Goal: Information Seeking & Learning: Learn about a topic

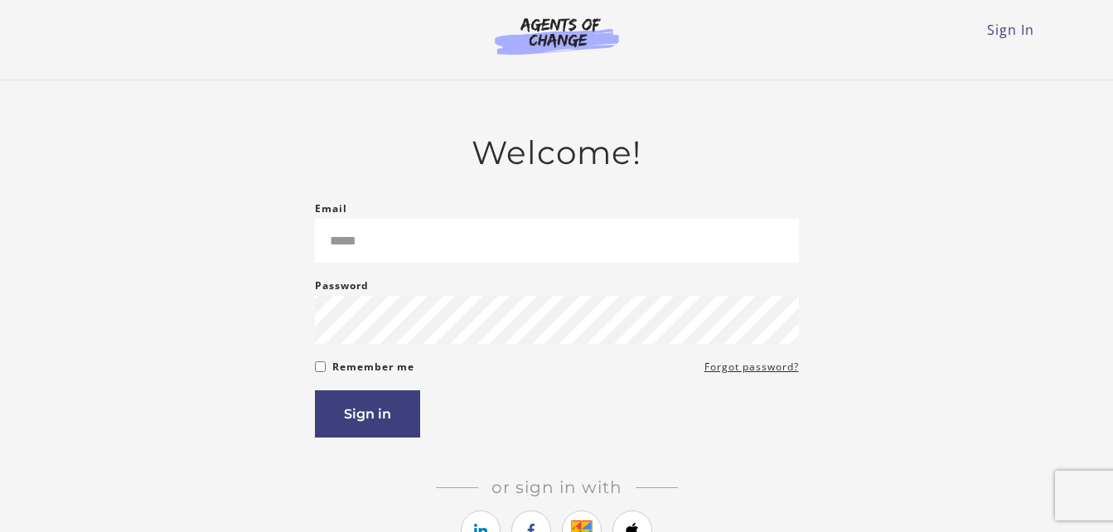
click at [862, 507] on div "Welcome! Email Please enter a valid email address Password Password must be at …" at bounding box center [557, 367] width 968 height 468
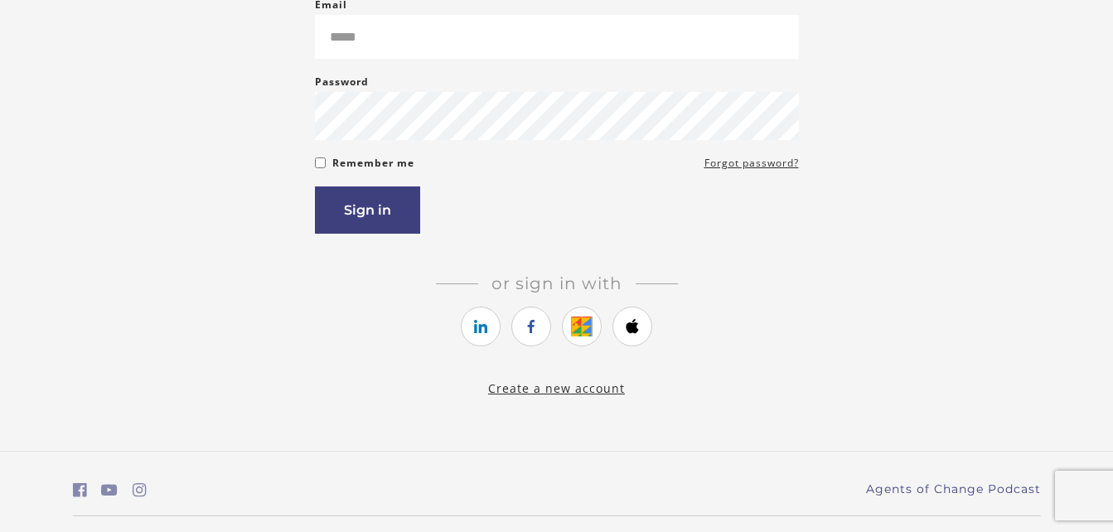
scroll to position [248, 0]
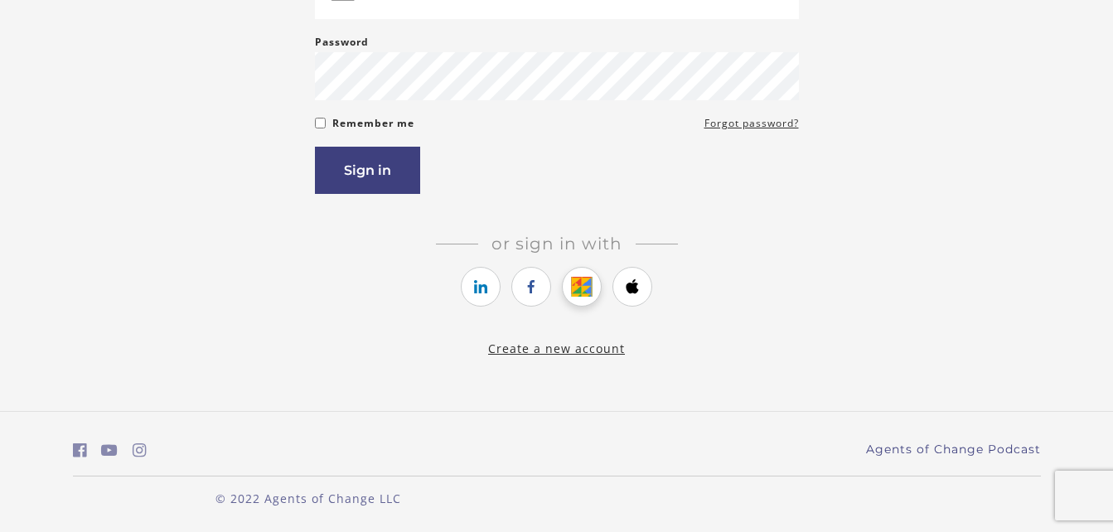
click at [583, 277] on icon "https://courses.thinkific.com/users/auth/google?ss%5Breferral%5D=&ss%5Buser_ret…" at bounding box center [582, 287] width 21 height 20
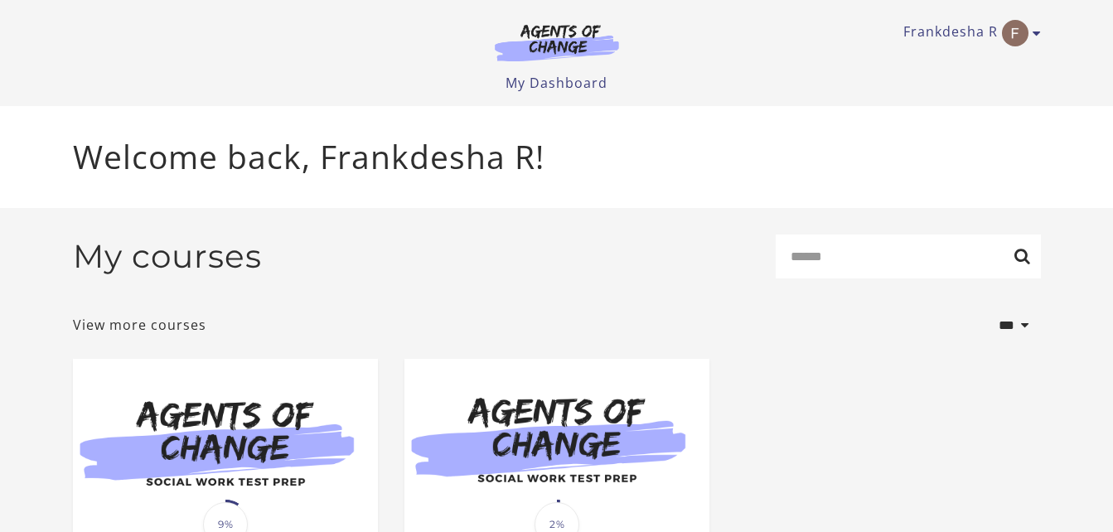
click at [652, 344] on div "**********" at bounding box center [557, 325] width 968 height 41
click at [1105, 482] on section "**********" at bounding box center [556, 474] width 1113 height 533
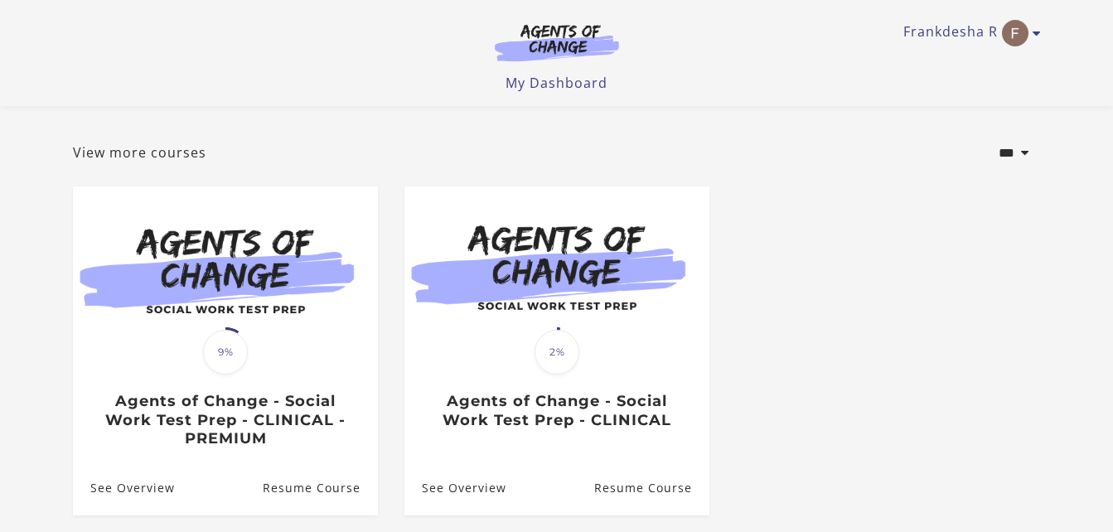
scroll to position [99, 0]
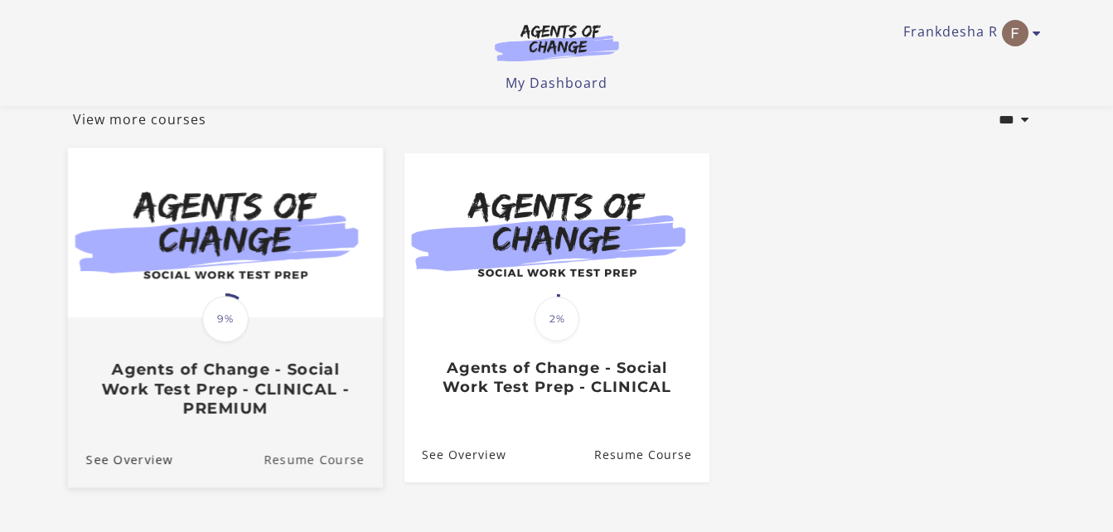
click at [309, 456] on link "Resume Course" at bounding box center [322, 459] width 119 height 56
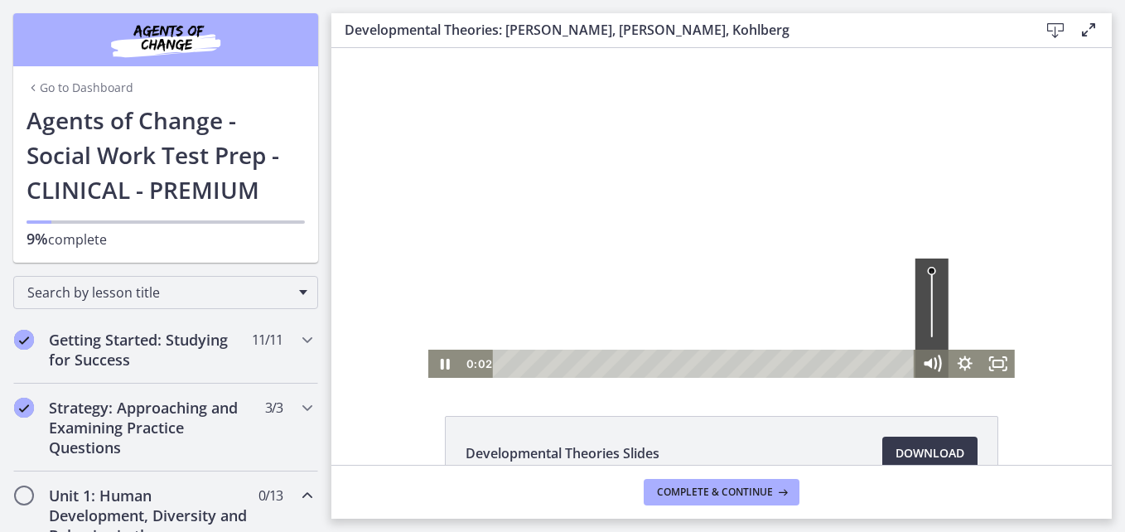
click at [920, 355] on icon "Mute" at bounding box center [932, 364] width 40 height 34
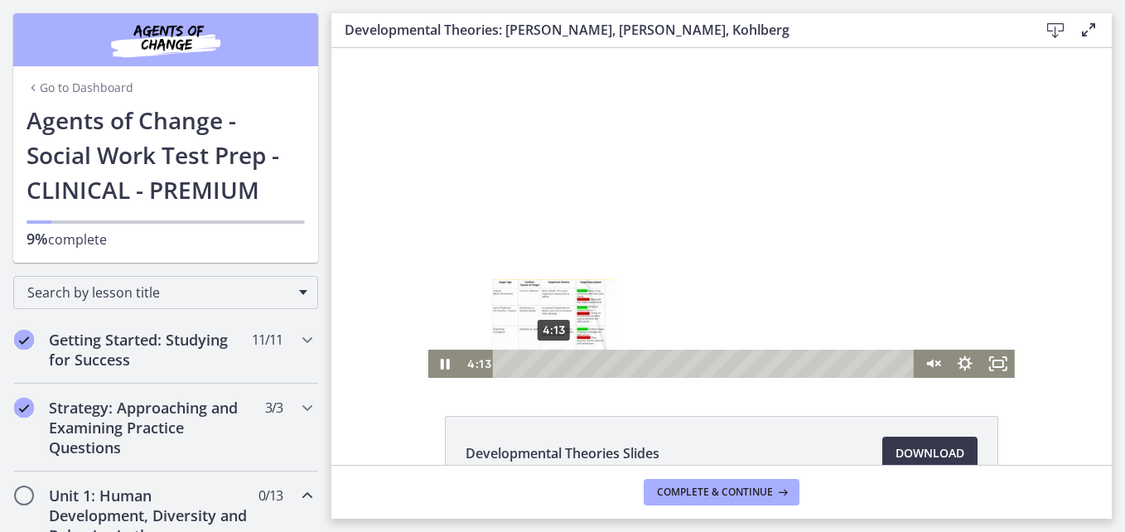
click at [548, 364] on div "4:13" at bounding box center [706, 364] width 402 height 28
click at [585, 364] on div "7:26" at bounding box center [706, 364] width 402 height 28
click at [577, 362] on div "6:43" at bounding box center [706, 364] width 402 height 28
click at [592, 271] on div at bounding box center [721, 213] width 586 height 330
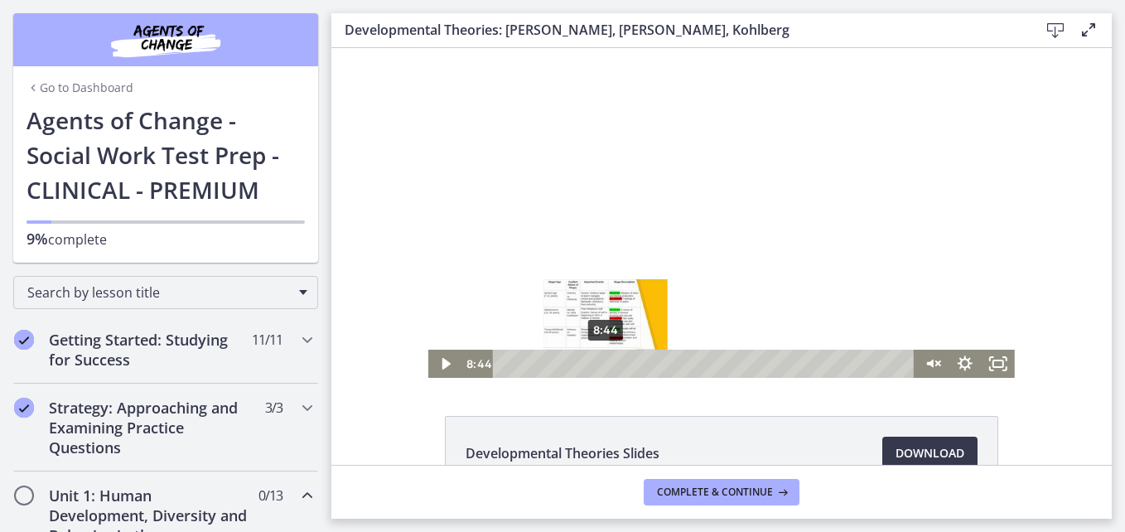
click at [600, 360] on div "8:44" at bounding box center [706, 364] width 402 height 28
click at [606, 363] on div "9:14" at bounding box center [706, 364] width 402 height 28
click at [613, 364] on div "9:53" at bounding box center [706, 364] width 402 height 28
click at [617, 364] on div "10:14" at bounding box center [706, 364] width 402 height 28
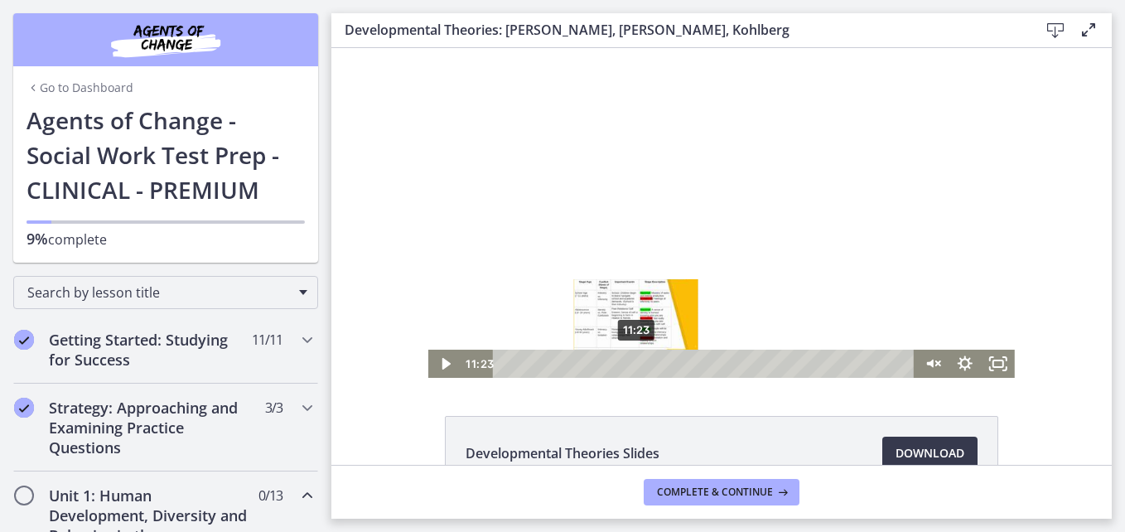
click at [630, 362] on div "11:23" at bounding box center [706, 364] width 402 height 28
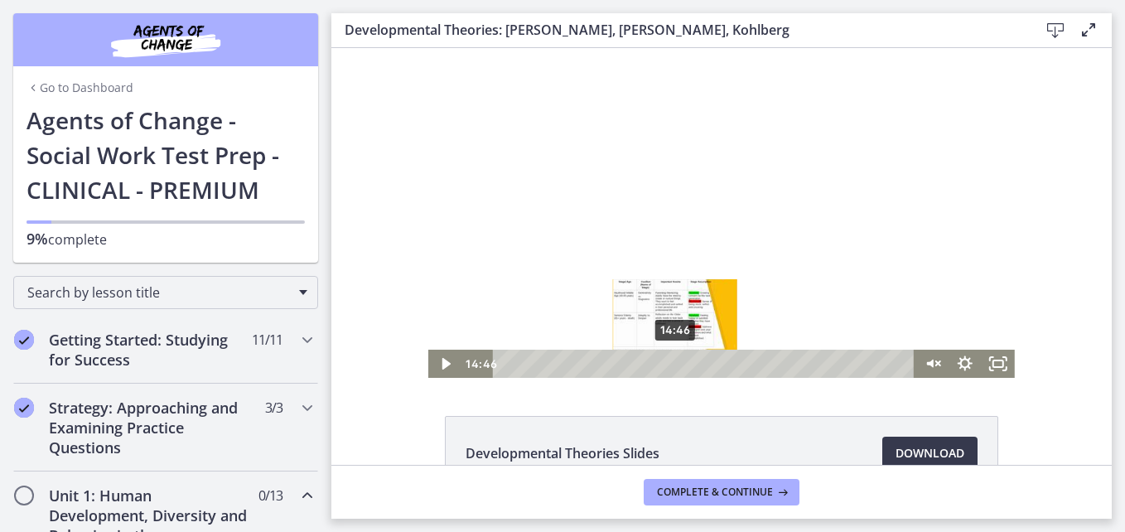
click at [669, 365] on div "14:46" at bounding box center [706, 364] width 402 height 28
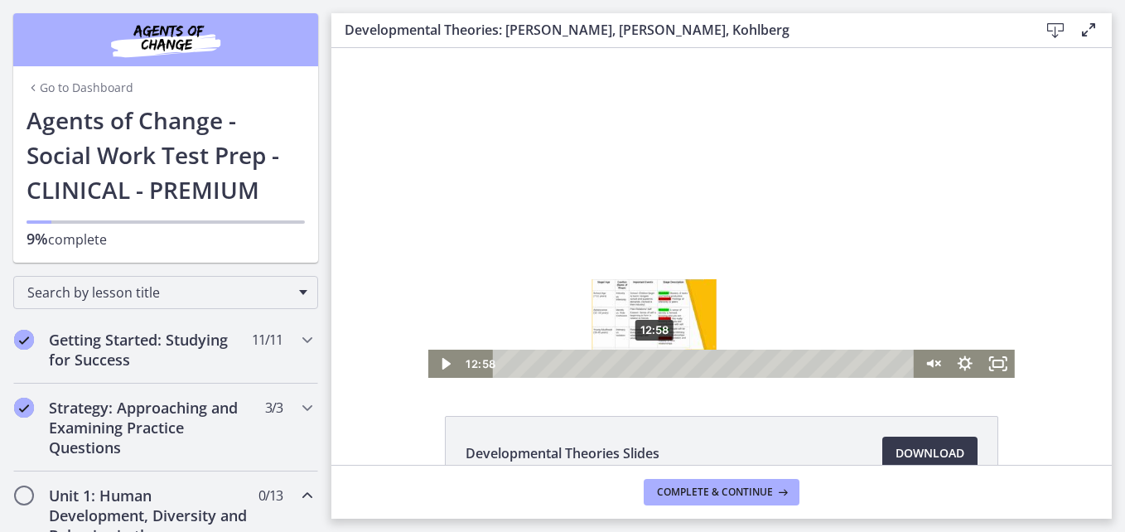
click at [649, 365] on div "12:58" at bounding box center [706, 364] width 402 height 28
click at [659, 364] on div "13:50" at bounding box center [706, 364] width 402 height 28
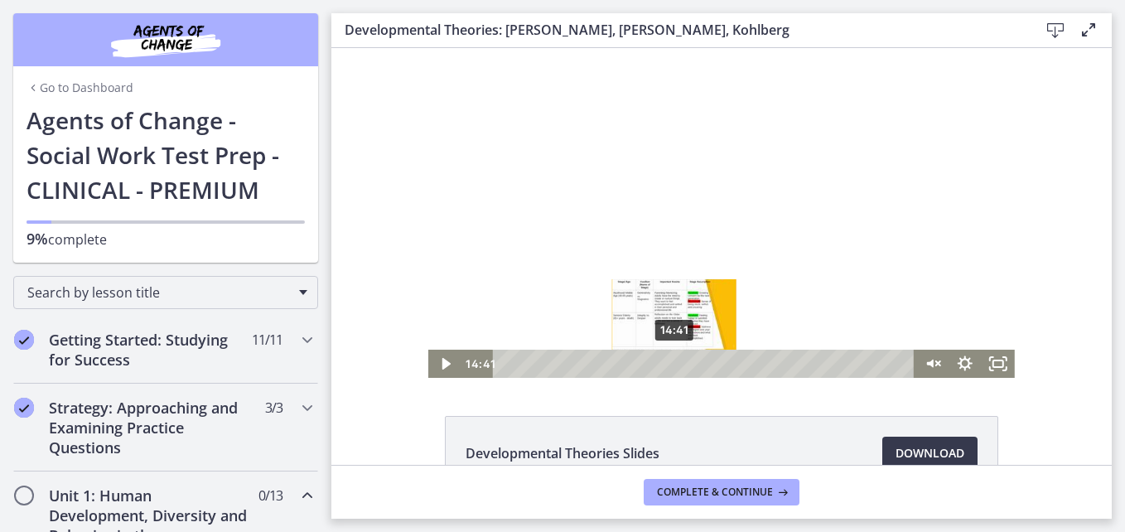
click at [668, 361] on div "14:41" at bounding box center [706, 364] width 402 height 28
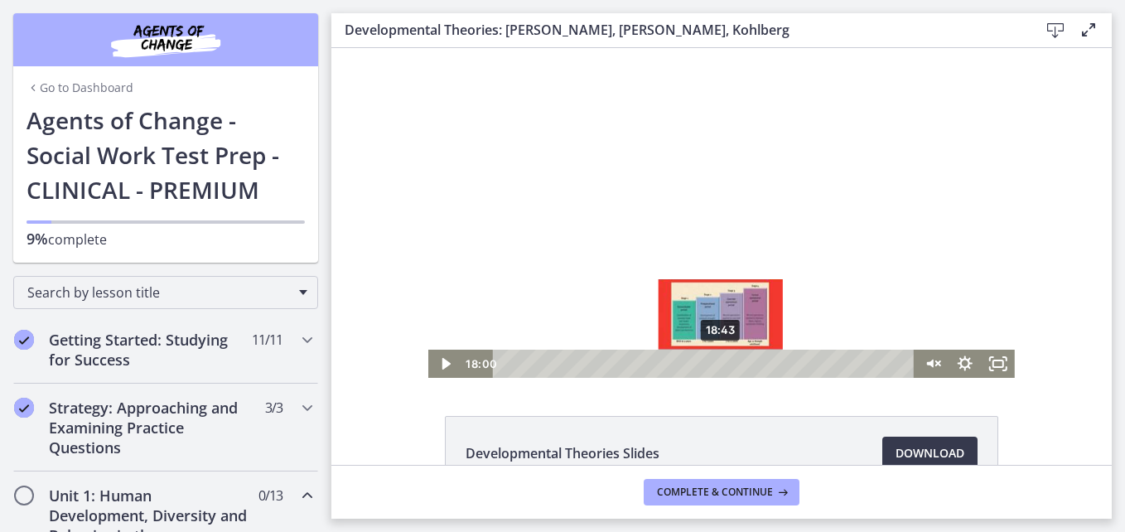
click at [715, 363] on div "18:43" at bounding box center [706, 364] width 402 height 28
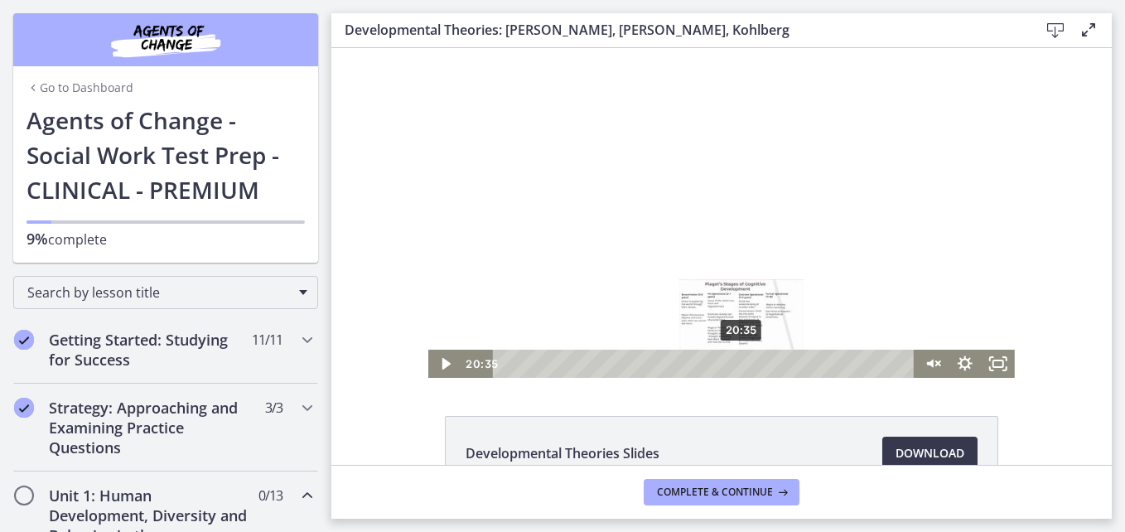
click at [736, 364] on div "20:35" at bounding box center [706, 364] width 402 height 28
click at [653, 141] on div at bounding box center [721, 213] width 586 height 330
click at [747, 364] on div "21:31" at bounding box center [706, 364] width 402 height 28
click at [757, 364] on div "22:22" at bounding box center [706, 364] width 402 height 28
click at [770, 364] on div "23:31" at bounding box center [706, 364] width 402 height 28
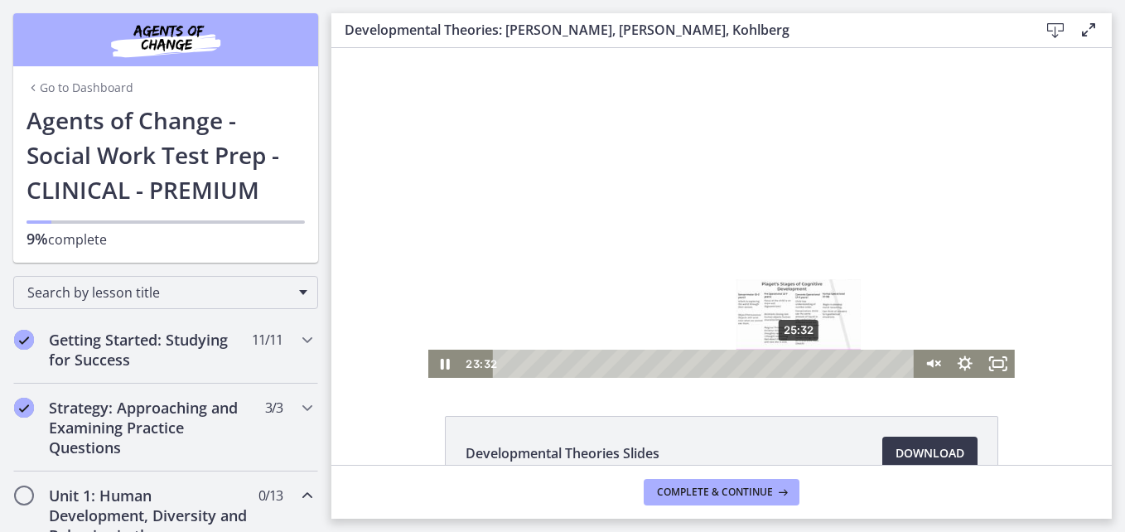
click at [794, 367] on div "25:32" at bounding box center [706, 364] width 402 height 28
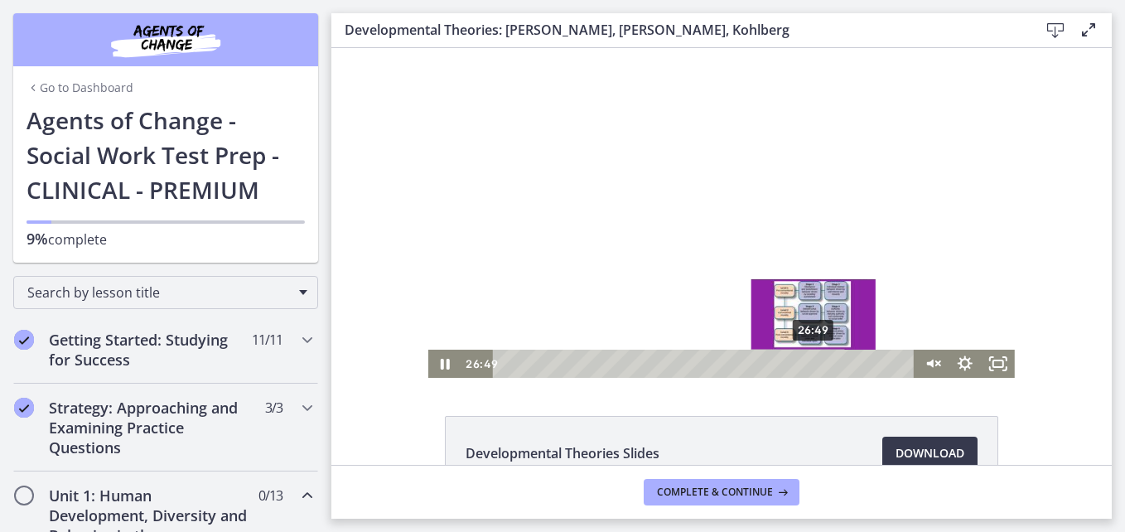
click at [808, 368] on div "26:49" at bounding box center [706, 364] width 402 height 28
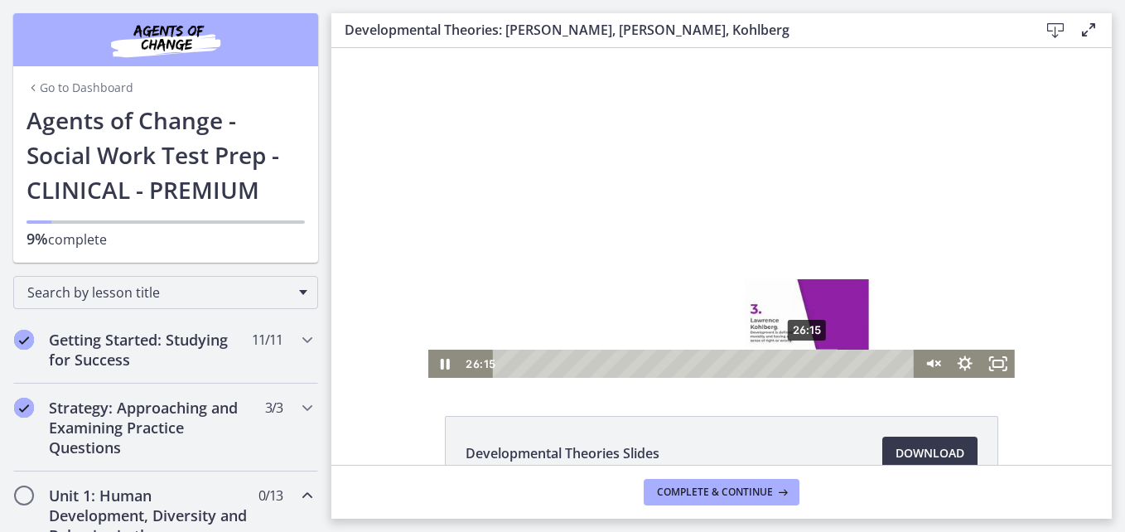
click at [802, 368] on div "26:15" at bounding box center [706, 364] width 402 height 28
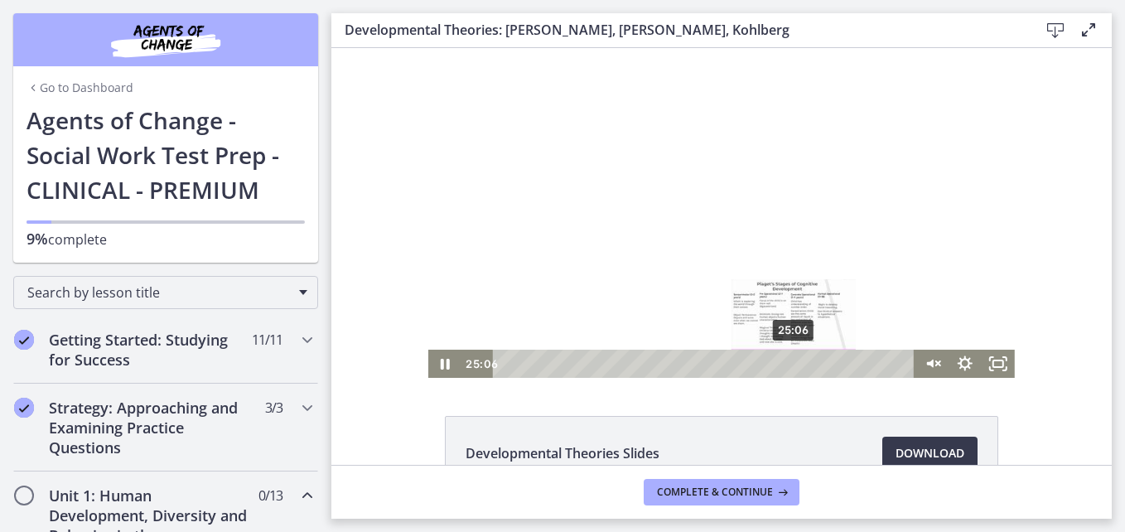
click at [789, 360] on div "25:06" at bounding box center [706, 364] width 402 height 28
click at [804, 364] on div "25:45" at bounding box center [706, 364] width 402 height 28
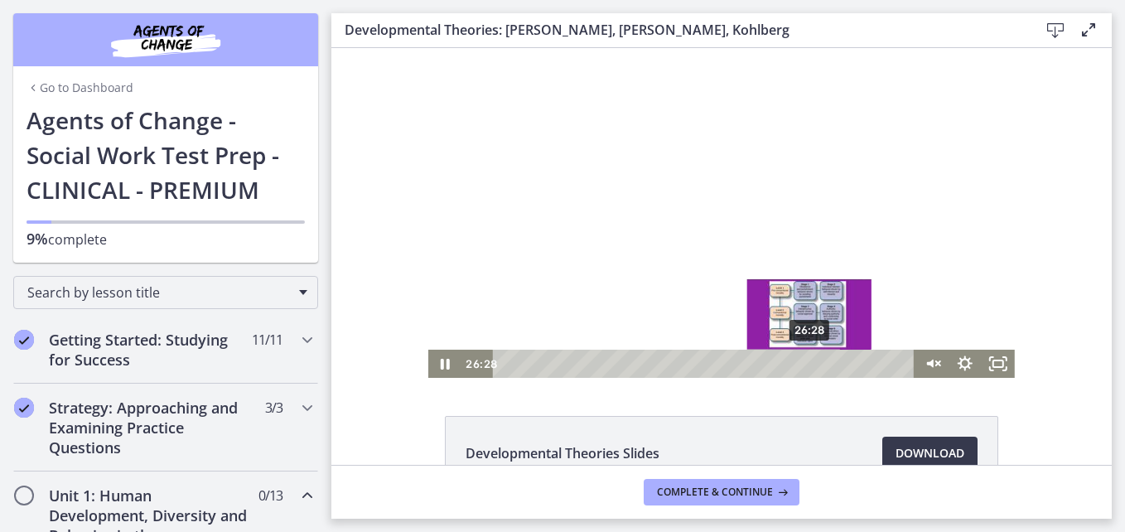
click at [804, 364] on div "Playbar" at bounding box center [808, 363] width 9 height 9
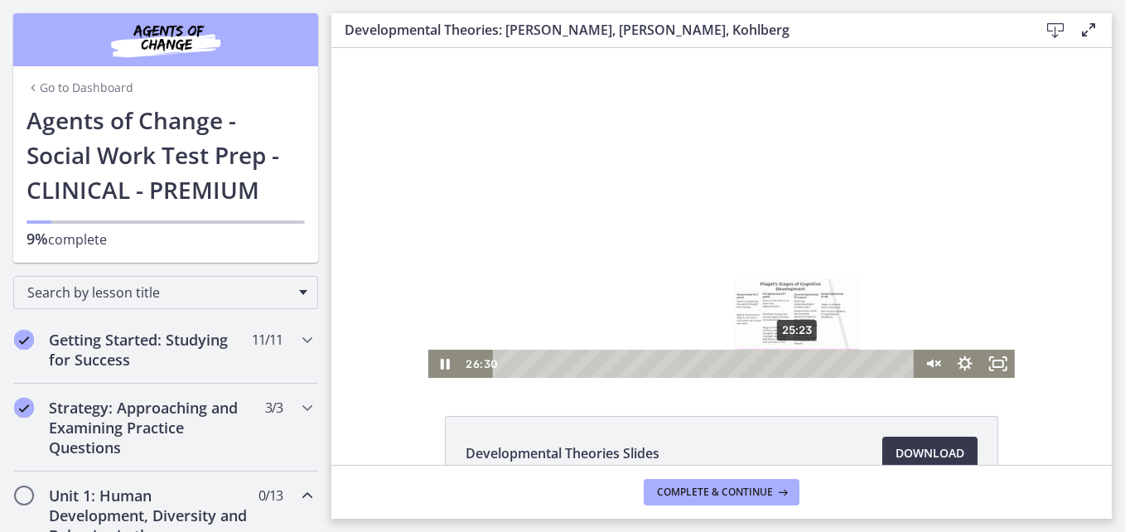
click at [792, 368] on div "25:23" at bounding box center [706, 364] width 402 height 28
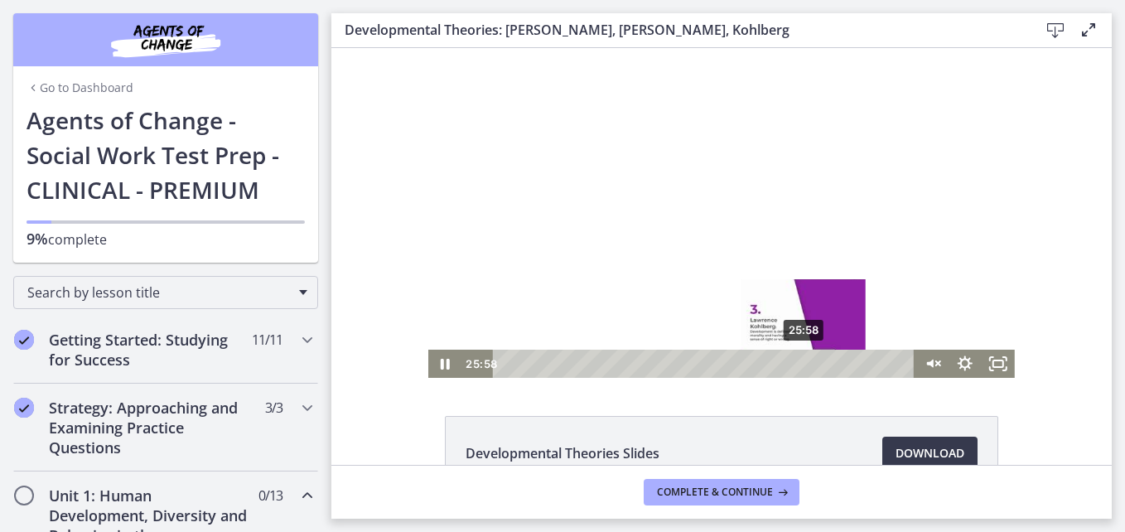
click at [799, 366] on div "25:58" at bounding box center [706, 364] width 402 height 28
click at [834, 251] on div at bounding box center [721, 213] width 586 height 330
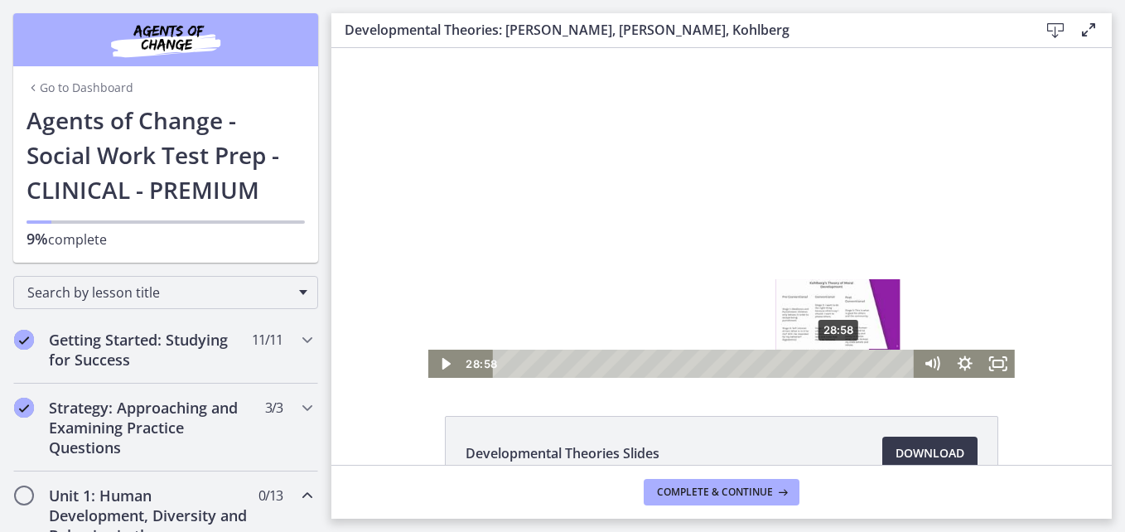
click at [833, 361] on div "28:58" at bounding box center [706, 364] width 402 height 28
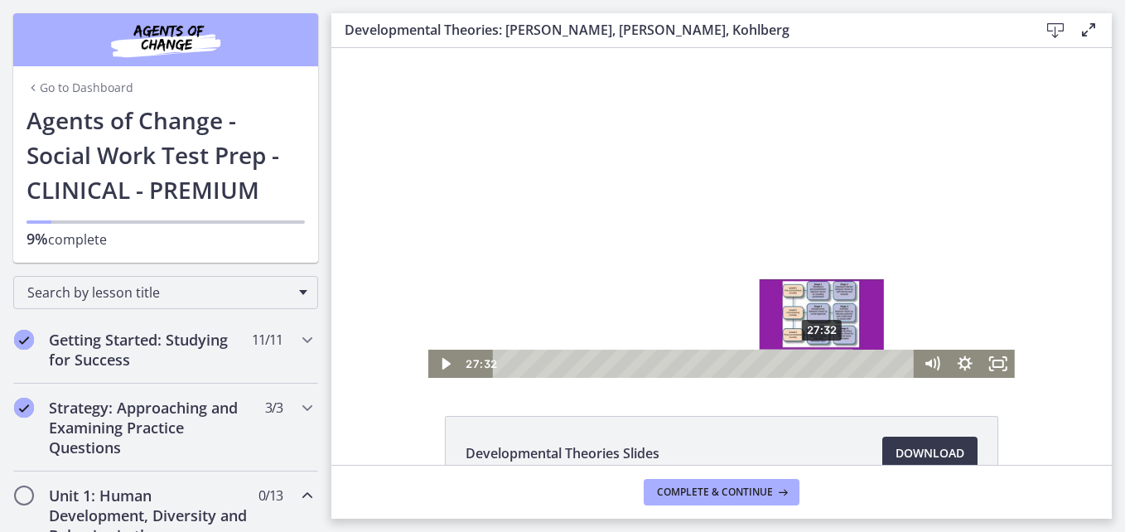
click at [817, 366] on div "27:32" at bounding box center [706, 364] width 402 height 28
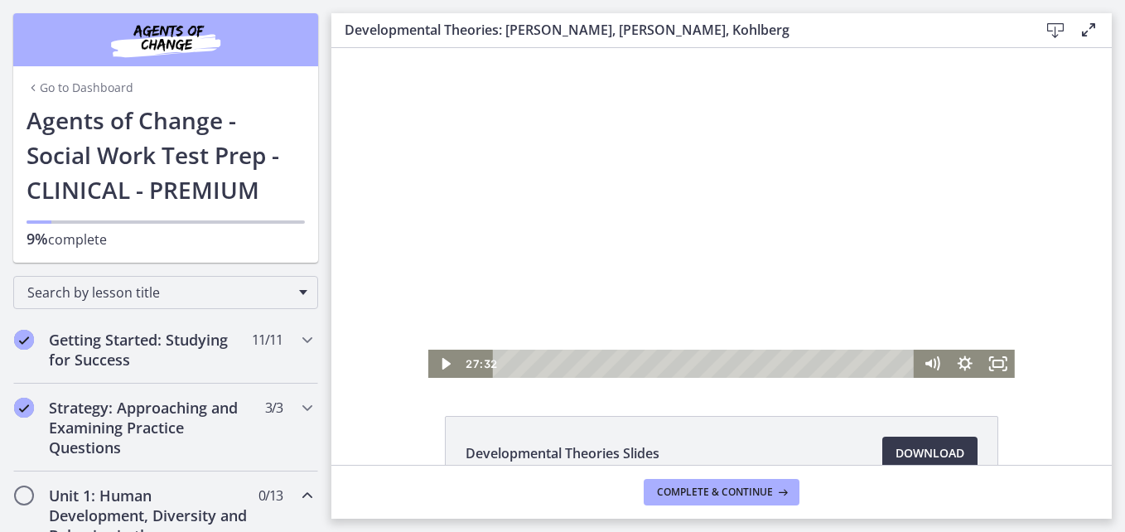
click at [906, 280] on div at bounding box center [721, 213] width 586 height 330
click at [924, 367] on icon "Mute" at bounding box center [932, 364] width 40 height 34
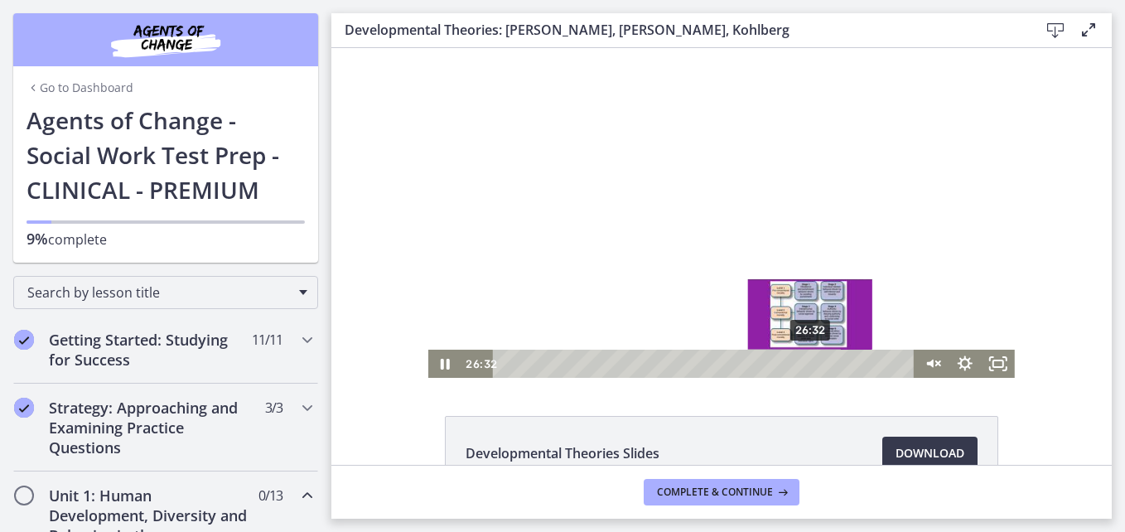
click at [805, 364] on div "26:32" at bounding box center [706, 364] width 402 height 28
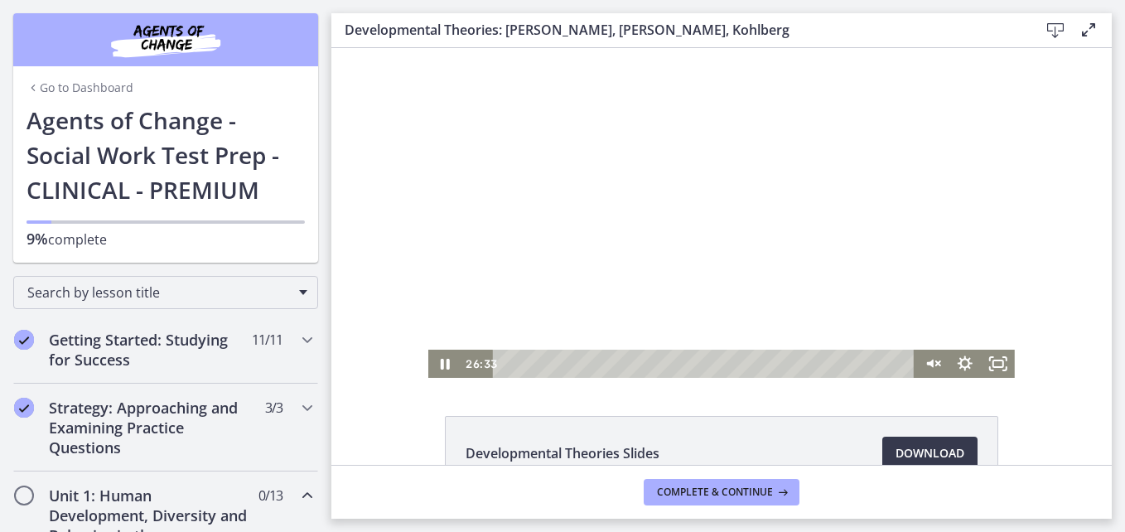
click at [968, 259] on div at bounding box center [721, 213] width 586 height 330
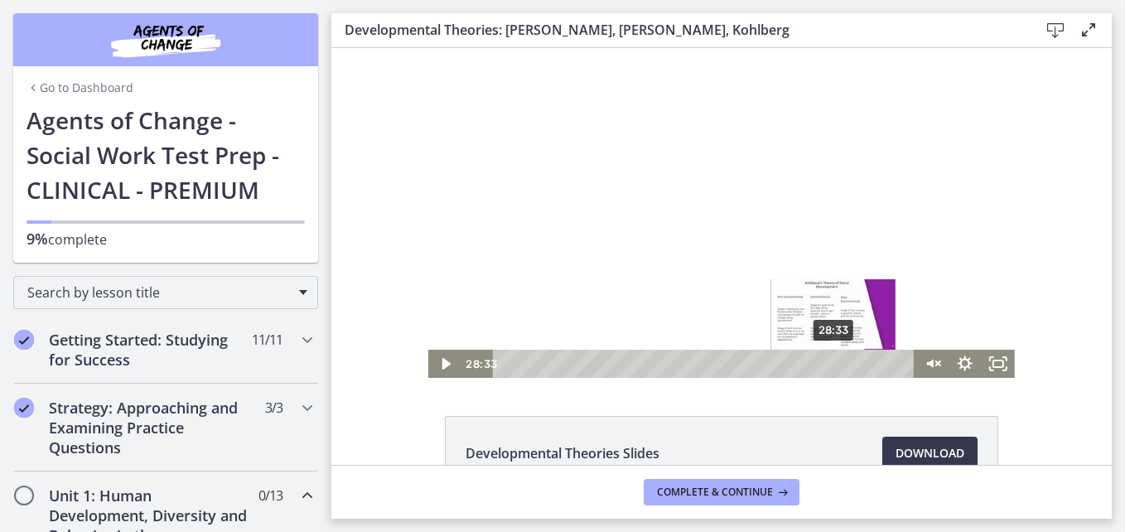
click at [828, 362] on div "28:33" at bounding box center [706, 364] width 402 height 28
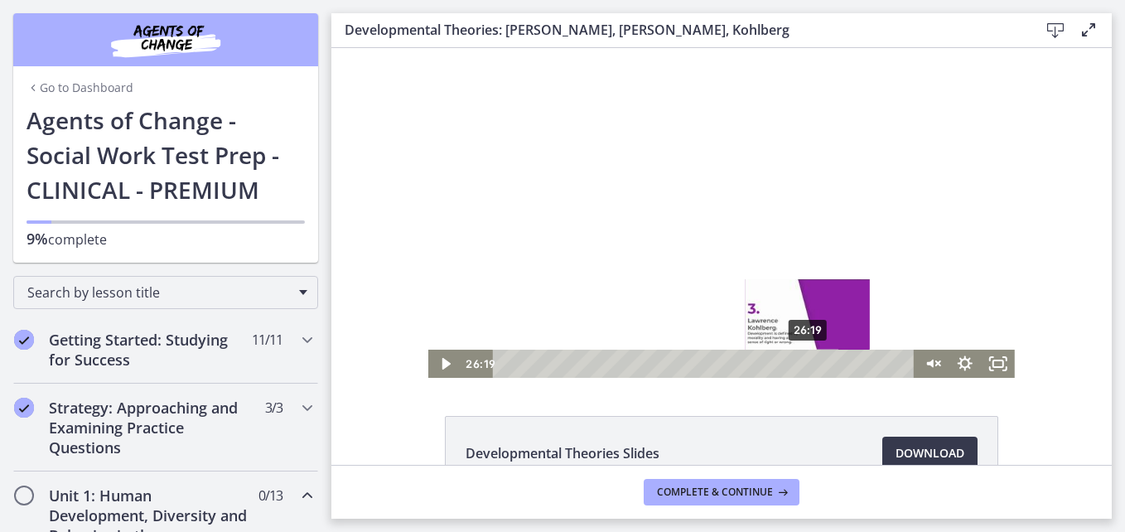
click at [803, 363] on div "26:19" at bounding box center [706, 364] width 402 height 28
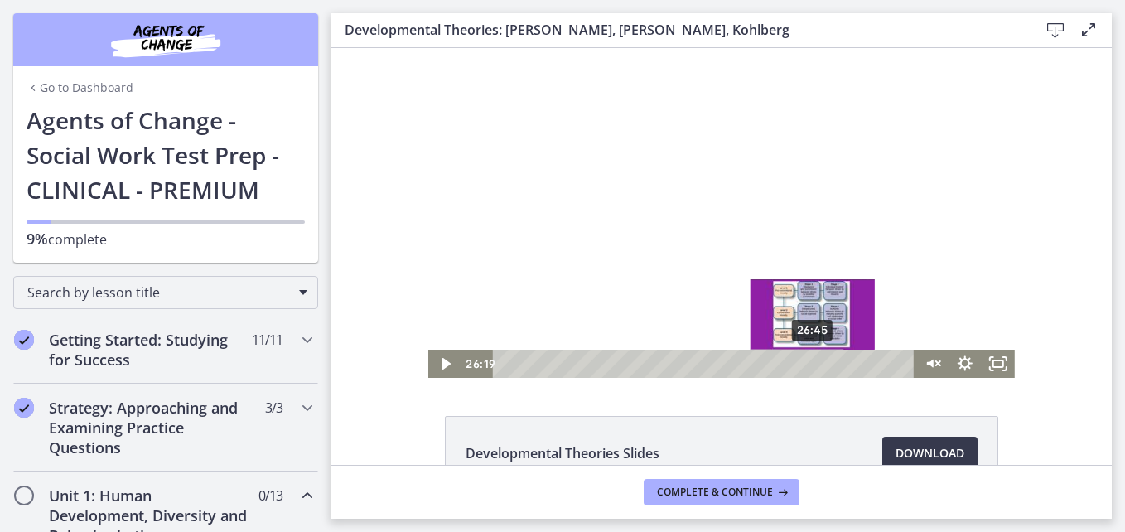
click at [808, 363] on div "26:45" at bounding box center [706, 364] width 402 height 28
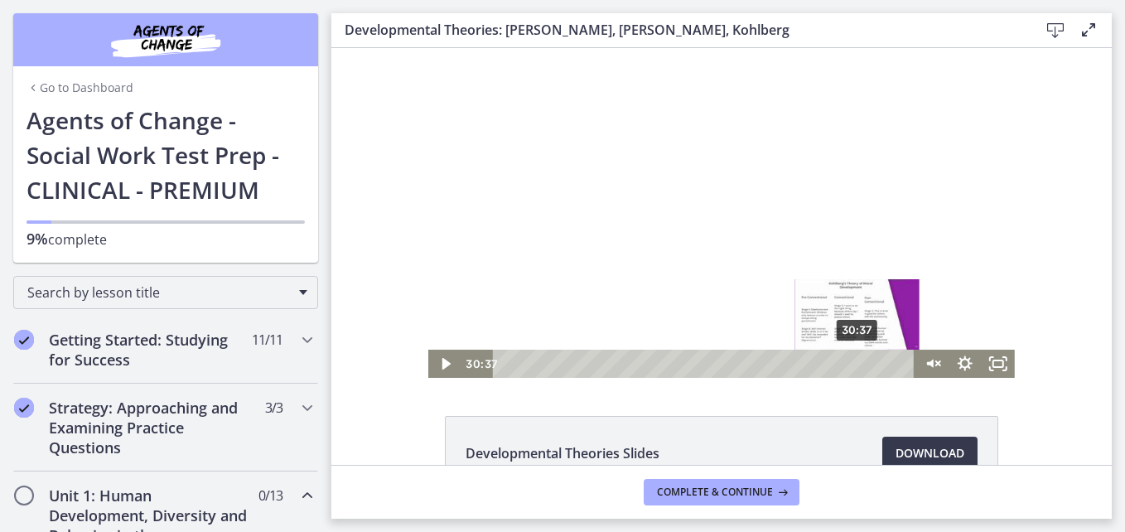
click at [852, 365] on div "30:37" at bounding box center [706, 364] width 402 height 28
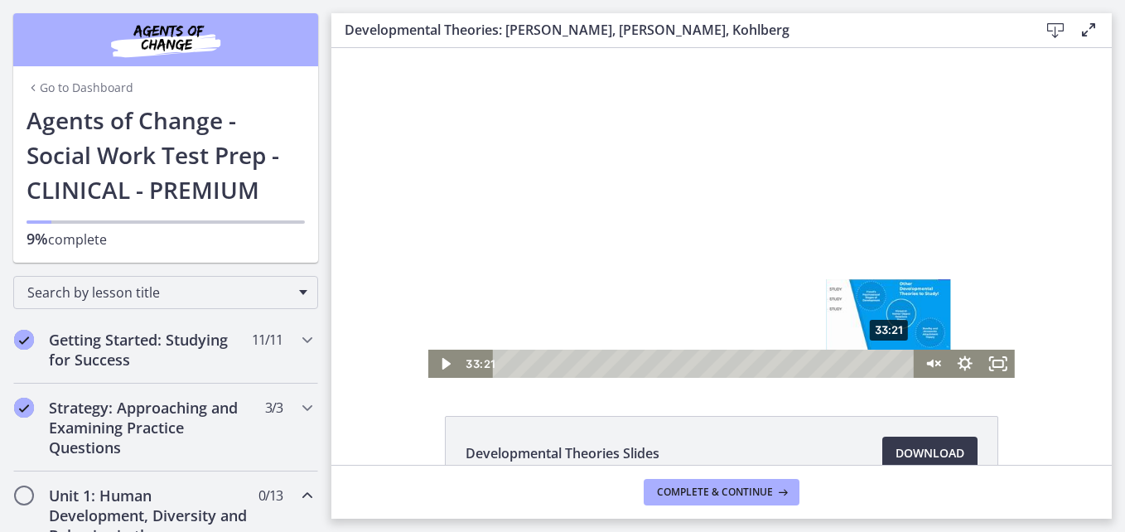
click at [884, 365] on div "33:21" at bounding box center [706, 364] width 402 height 28
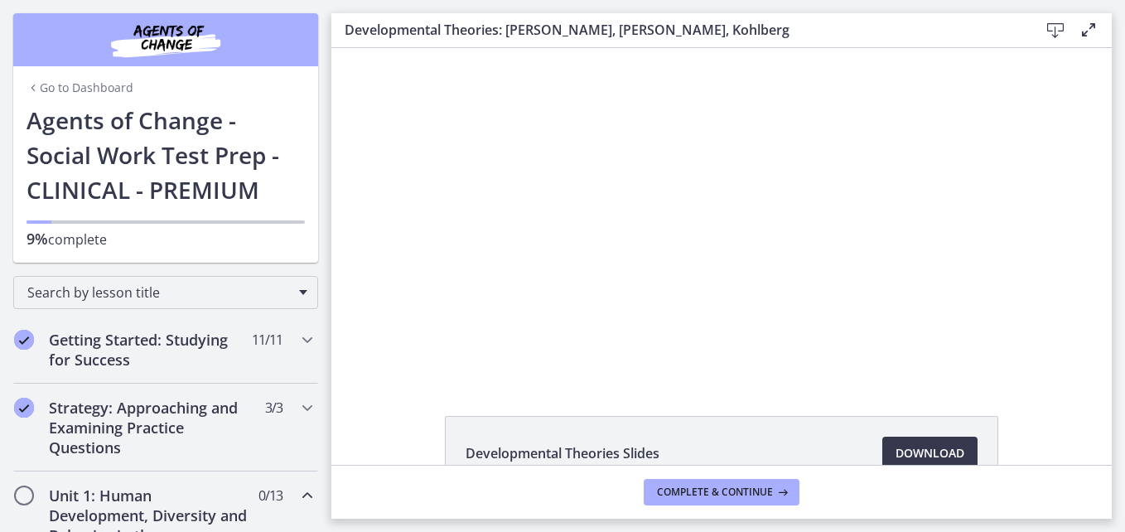
scroll to position [105, 0]
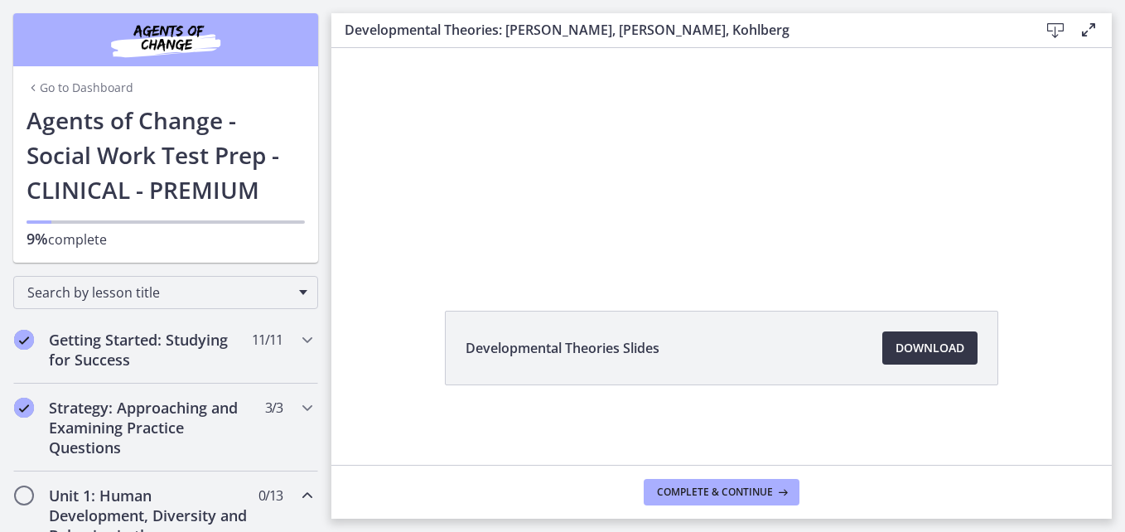
click at [941, 340] on span "Download Opens in a new window" at bounding box center [929, 348] width 69 height 20
click at [695, 487] on span "Complete & continue" at bounding box center [715, 491] width 116 height 13
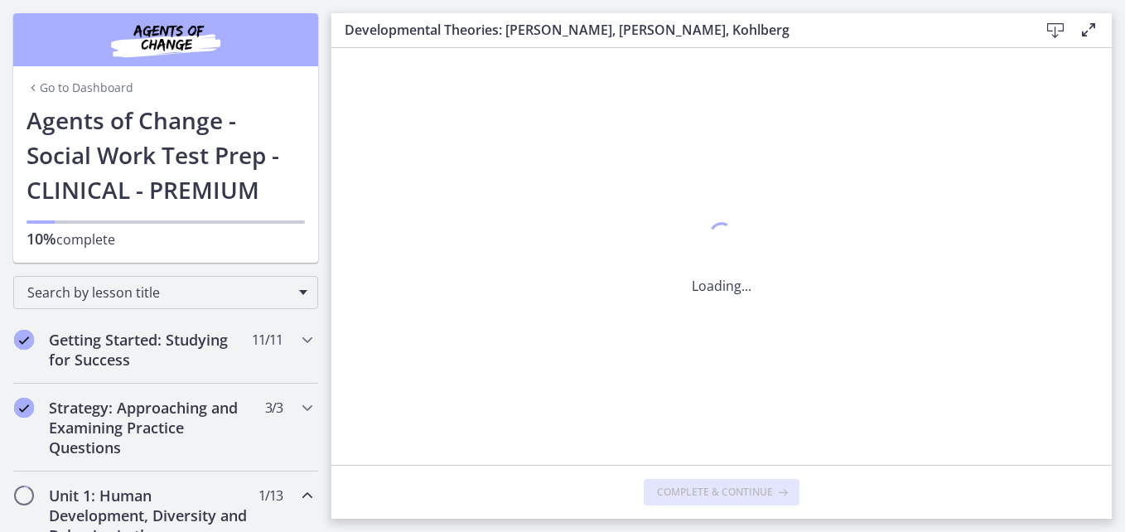
scroll to position [0, 0]
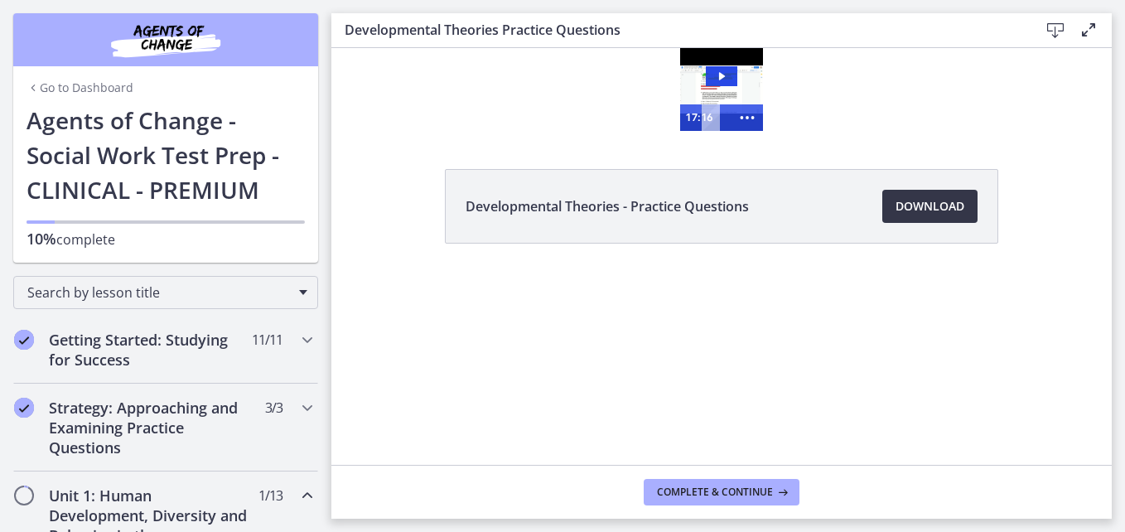
click at [937, 207] on span "Download Opens in a new window" at bounding box center [929, 206] width 69 height 20
